Goal: Information Seeking & Learning: Learn about a topic

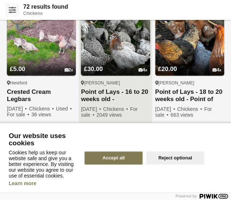
scroll to position [543, 0]
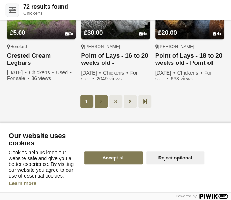
click at [101, 96] on link "2" at bounding box center [100, 101] width 13 height 13
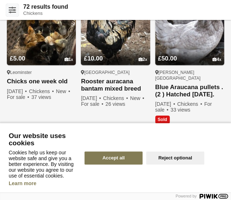
scroll to position [562, 0]
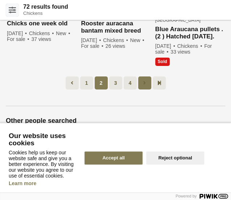
click at [143, 79] on icon at bounding box center [144, 82] width 3 height 7
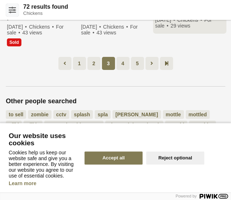
scroll to position [593, 0]
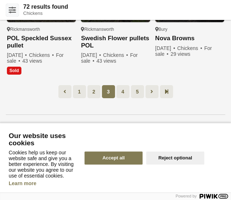
scroll to position [543, 0]
